Goal: Task Accomplishment & Management: Manage account settings

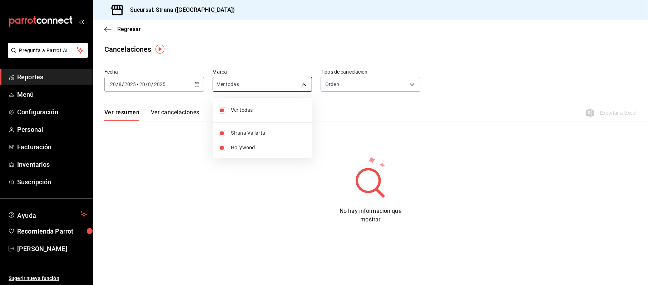
click at [241, 84] on body "Pregunta a Parrot AI Reportes Menú Configuración Personal Facturación Inventari…" at bounding box center [324, 142] width 648 height 285
click at [374, 99] on div at bounding box center [324, 142] width 648 height 285
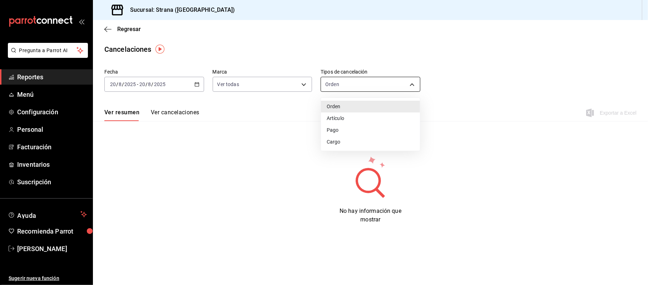
click at [362, 86] on body "Pregunta a Parrot AI Reportes Menú Configuración Personal Facturación Inventari…" at bounding box center [324, 142] width 648 height 285
click at [354, 116] on li "Artículo" at bounding box center [370, 119] width 99 height 12
type input "ORDER_ITEM"
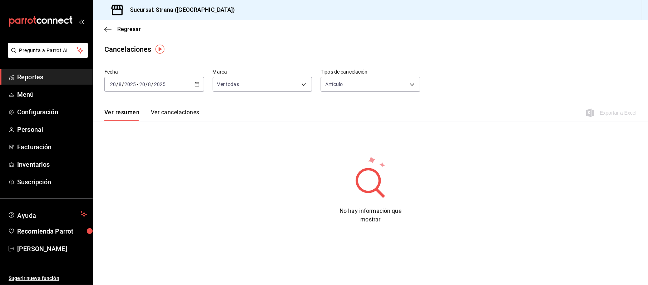
drag, startPoint x: 160, startPoint y: 115, endPoint x: 164, endPoint y: 113, distance: 4.3
click at [164, 114] on button "Ver cancelaciones" at bounding box center [175, 115] width 49 height 12
click at [482, 85] on div "Fecha 2025-08-20 20 / 8 / 2025 - 2025-08-20 20 / 8 / 2025 Marca Ver todas [obje…" at bounding box center [370, 83] width 532 height 34
click at [50, 249] on span "[PERSON_NAME]" at bounding box center [52, 249] width 70 height 10
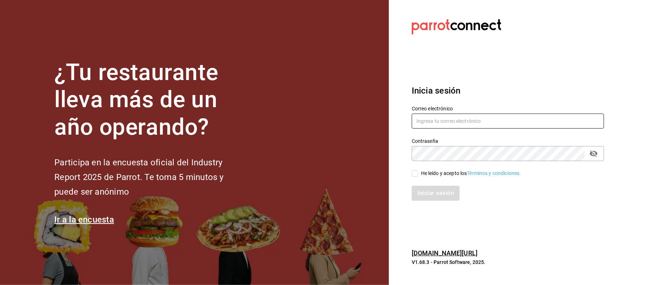
drag, startPoint x: 422, startPoint y: 129, endPoint x: 430, endPoint y: 118, distance: 14.4
click at [425, 129] on div "Correo electrónico" at bounding box center [508, 118] width 192 height 24
click at [430, 116] on input "text" at bounding box center [508, 121] width 192 height 15
type input "cinthiasgs30@gmail.com"
click at [429, 174] on div "He leído y acepto los Términos y condiciones." at bounding box center [471, 174] width 100 height 8
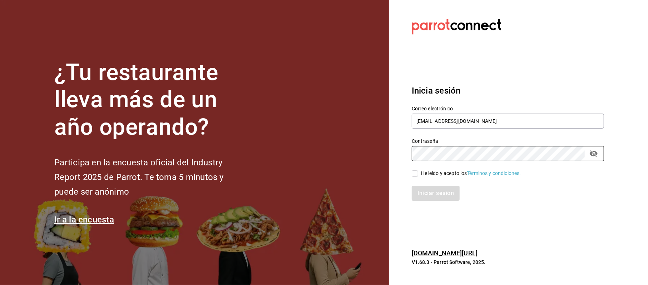
click at [418, 174] on input "He leído y acepto los Términos y condiciones." at bounding box center [415, 173] width 6 height 6
checkbox input "true"
click at [444, 196] on button "Iniciar sesión" at bounding box center [436, 193] width 49 height 15
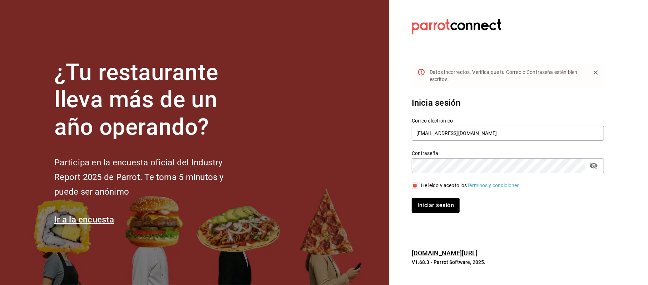
drag, startPoint x: 590, startPoint y: 169, endPoint x: 588, endPoint y: 164, distance: 6.2
click at [590, 169] on icon "passwordField" at bounding box center [593, 165] width 9 height 9
click at [445, 206] on button "Iniciar sesión" at bounding box center [436, 205] width 49 height 15
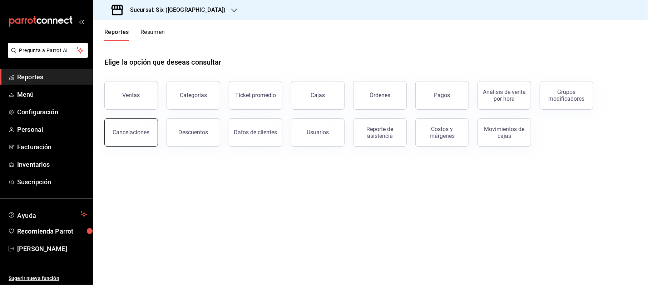
click at [149, 129] on button "Cancelaciones" at bounding box center [131, 132] width 54 height 29
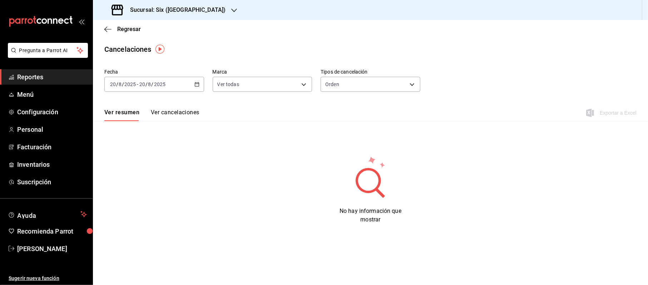
click at [204, 87] on div "Fecha 2025-08-20 20 / 8 / 2025 - 2025-08-20 20 / 8 / 2025 Marca Ver todas [obje…" at bounding box center [370, 83] width 532 height 34
click at [201, 82] on div "2025-08-20 20 / 8 / 2025 - 2025-08-20 20 / 8 / 2025" at bounding box center [154, 84] width 100 height 15
click at [131, 195] on div "No hay información que mostrar" at bounding box center [370, 189] width 532 height 69
click at [199, 86] on div "2025-08-20 20 / 8 / 2025 - 2025-08-20 20 / 8 / 2025" at bounding box center [154, 84] width 100 height 15
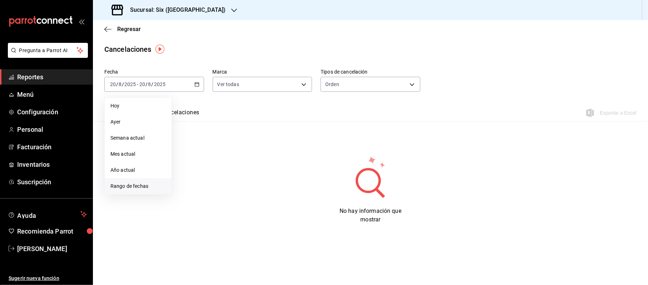
click at [140, 181] on li "Rango de fechas" at bounding box center [138, 186] width 67 height 16
click at [212, 167] on button "13" at bounding box center [212, 163] width 13 height 13
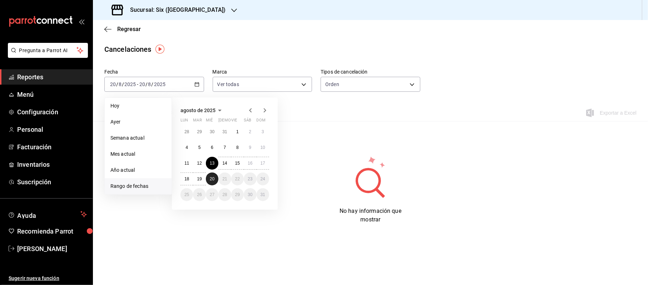
click at [211, 183] on button "20" at bounding box center [212, 179] width 13 height 13
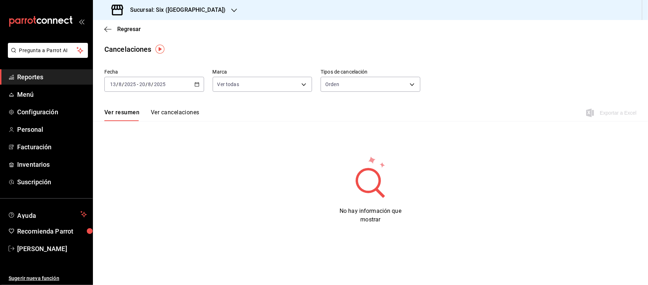
click at [169, 116] on button "Ver cancelaciones" at bounding box center [175, 115] width 49 height 12
click at [343, 85] on body "Pregunta a Parrot AI Reportes Menú Configuración Personal Facturación Inventari…" at bounding box center [324, 142] width 648 height 285
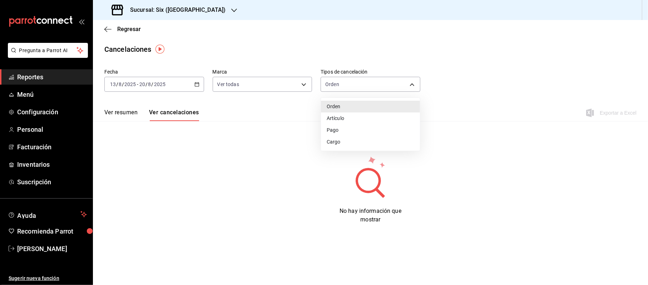
click at [338, 118] on li "Artículo" at bounding box center [370, 119] width 99 height 12
type input "ORDER_ITEM"
click at [465, 94] on div "Fecha 2025-08-13 13 / 8 / 2025 - 2025-08-20 20 / 8 / 2025 Marca Ver todas [obje…" at bounding box center [370, 83] width 532 height 34
click at [34, 241] on link "Cinthia Sarahí Gonzalez" at bounding box center [46, 248] width 93 height 15
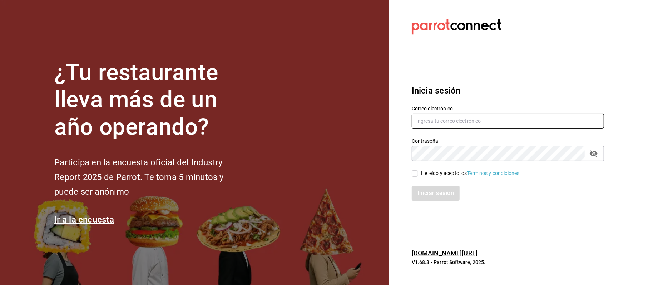
click at [460, 126] on input "text" at bounding box center [508, 121] width 192 height 15
type input "cinthiasgs15@gmail.com"
drag, startPoint x: 441, startPoint y: 170, endPoint x: 436, endPoint y: 175, distance: 6.8
click at [440, 171] on div "He leído y acepto los Términos y condiciones." at bounding box center [471, 174] width 100 height 8
click at [418, 171] on input "He leído y acepto los Términos y condiciones." at bounding box center [415, 173] width 6 height 6
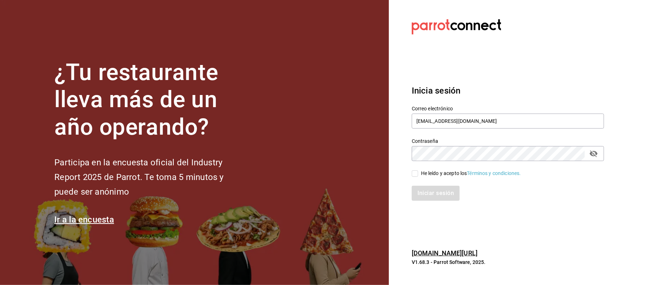
checkbox input "true"
click at [426, 192] on button "Iniciar sesión" at bounding box center [436, 193] width 49 height 15
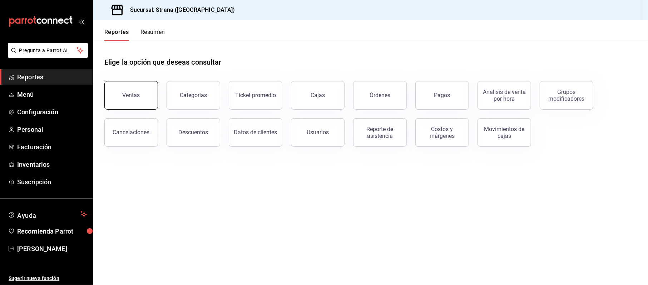
click at [119, 95] on button "Ventas" at bounding box center [131, 95] width 54 height 29
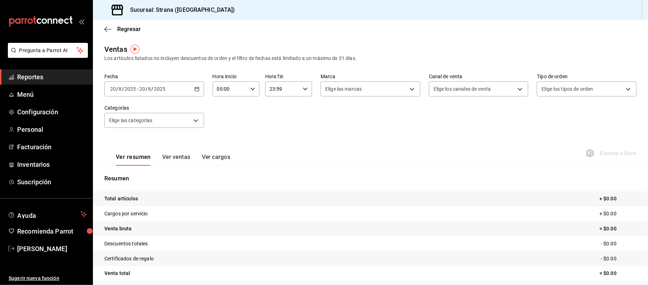
click at [0, 69] on ul "Pregunta a Parrot AI" at bounding box center [46, 56] width 93 height 26
click at [15, 76] on link "Reportes" at bounding box center [46, 76] width 93 height 15
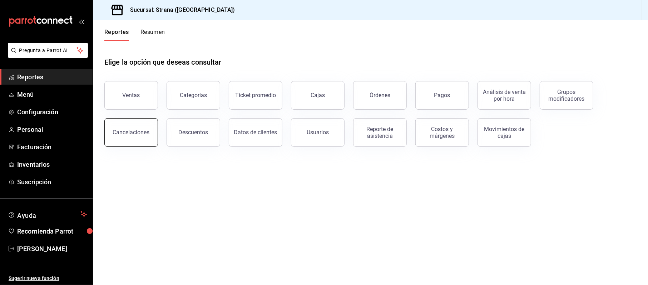
click at [110, 125] on button "Cancelaciones" at bounding box center [131, 132] width 54 height 29
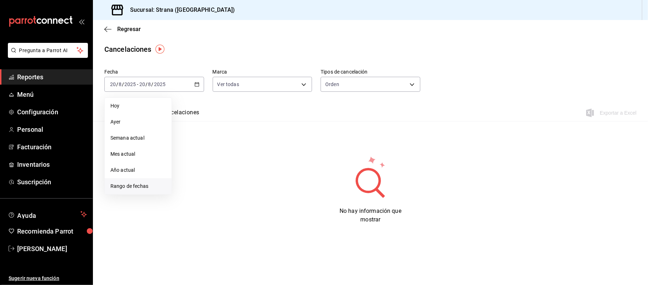
click at [146, 179] on li "Rango de fechas" at bounding box center [138, 186] width 67 height 16
click at [213, 163] on abbr "13" at bounding box center [212, 163] width 5 height 5
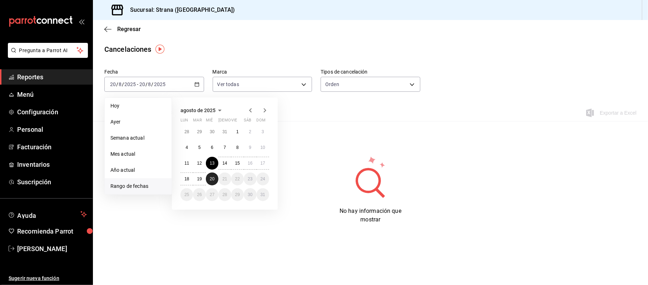
click at [213, 179] on abbr "20" at bounding box center [212, 178] width 5 height 5
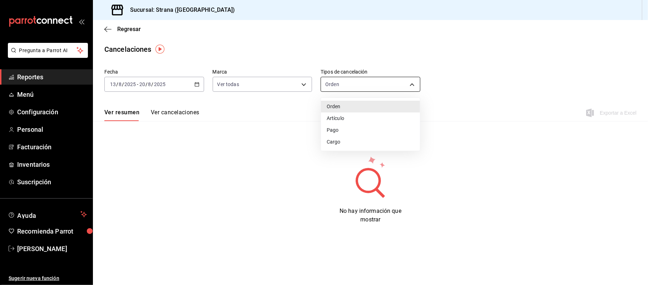
click at [360, 83] on body "Pregunta a Parrot AI Reportes Menú Configuración Personal Facturación Inventari…" at bounding box center [324, 142] width 648 height 285
click at [348, 115] on li "Artículo" at bounding box center [370, 119] width 99 height 12
type input "ORDER_ITEM"
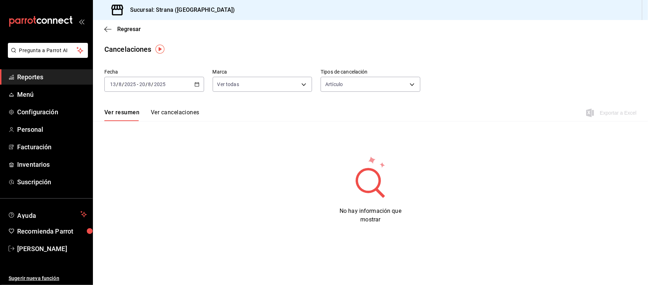
click at [378, 106] on div "Ver resumen Ver cancelaciones Exportar a Excel" at bounding box center [370, 110] width 555 height 21
